Goal: Book appointment/travel/reservation

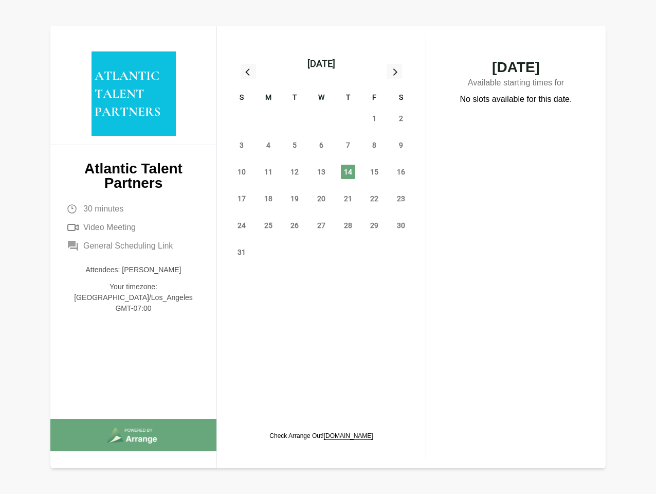
click at [322, 160] on div "13" at bounding box center [321, 171] width 27 height 27
click at [321, 64] on div "[DATE]" at bounding box center [322, 64] width 28 height 14
click at [242, 118] on div "27" at bounding box center [241, 118] width 27 height 27
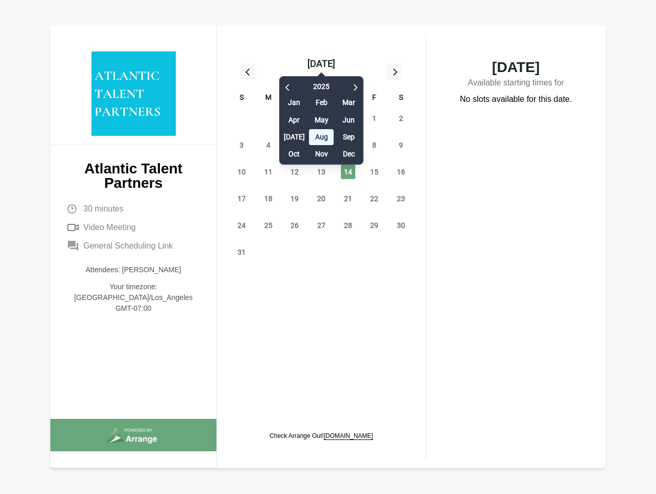
click at [269, 118] on div "28" at bounding box center [268, 118] width 27 height 27
click at [295, 118] on div "[DATE] Feb Mar Apr May Jun [DATE] Aug Sep Oct Nov Dec" at bounding box center [321, 118] width 84 height 94
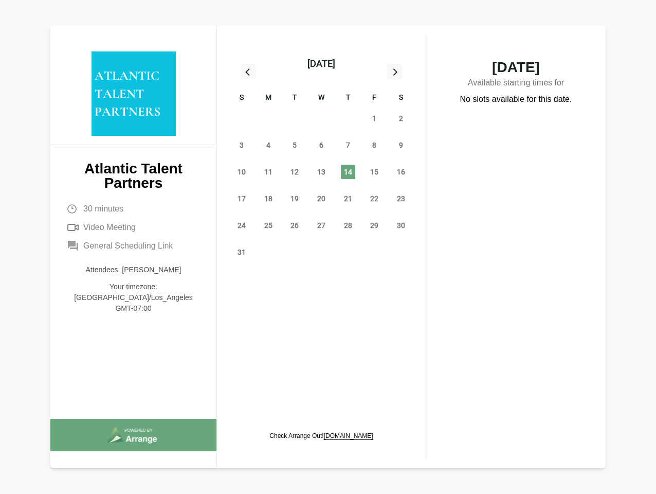
click at [322, 118] on div "30" at bounding box center [321, 118] width 27 height 27
click at [348, 118] on div "31" at bounding box center [348, 118] width 27 height 27
click at [374, 118] on span "1" at bounding box center [374, 118] width 14 height 14
click at [401, 118] on span "2" at bounding box center [401, 118] width 14 height 14
click at [242, 145] on span "3" at bounding box center [242, 145] width 14 height 14
